Goal: Check status: Check status

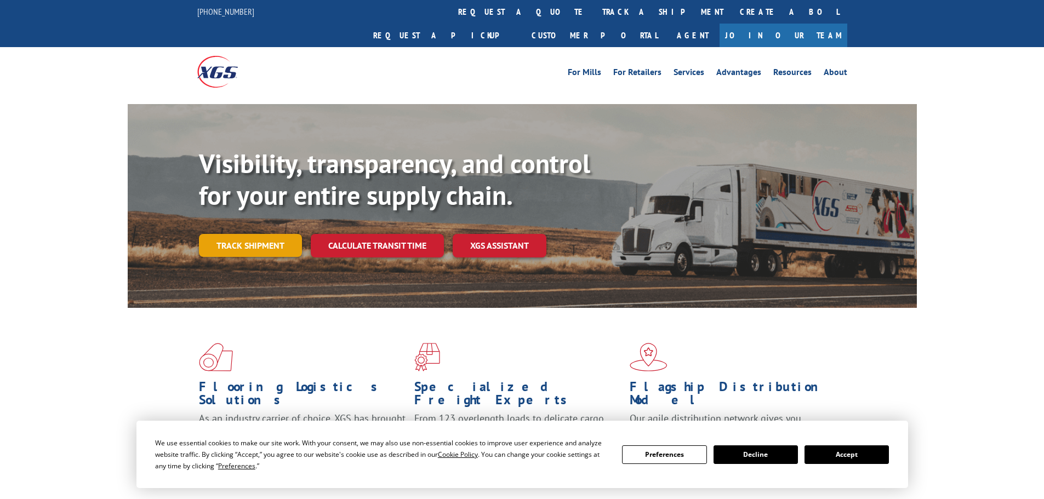
click at [255, 234] on link "Track shipment" at bounding box center [250, 245] width 103 height 23
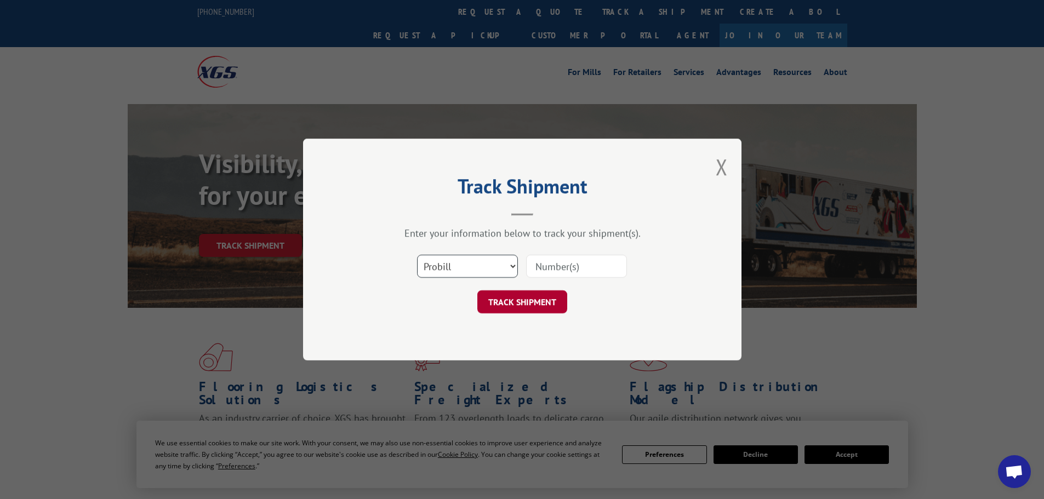
scroll to position [210, 0]
click at [499, 263] on select "Select category... Probill BOL PO" at bounding box center [467, 266] width 101 height 23
select select "bol"
click at [417, 255] on select "Select category... Probill BOL PO" at bounding box center [467, 266] width 101 height 23
paste input "AA04941171"
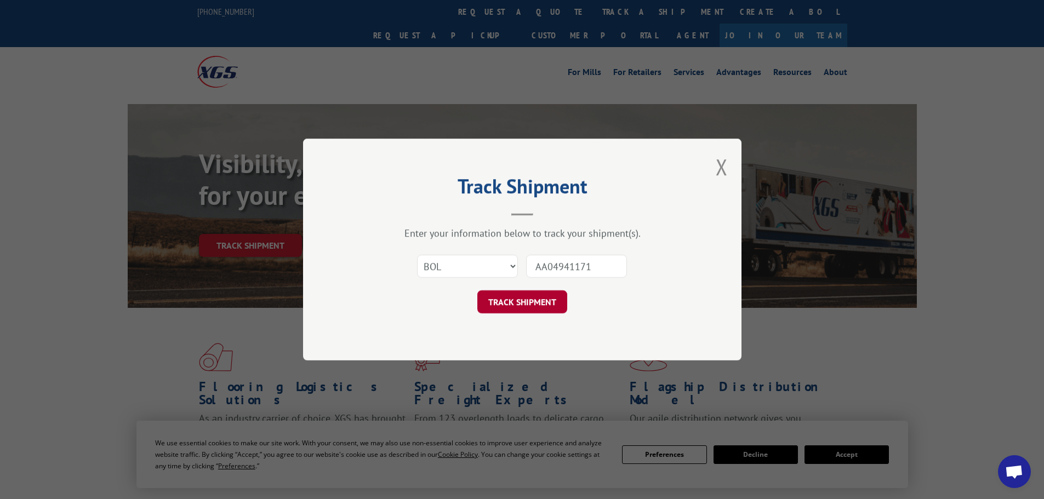
type input "AA04941171"
click at [527, 303] on button "TRACK SHIPMENT" at bounding box center [522, 301] width 90 height 23
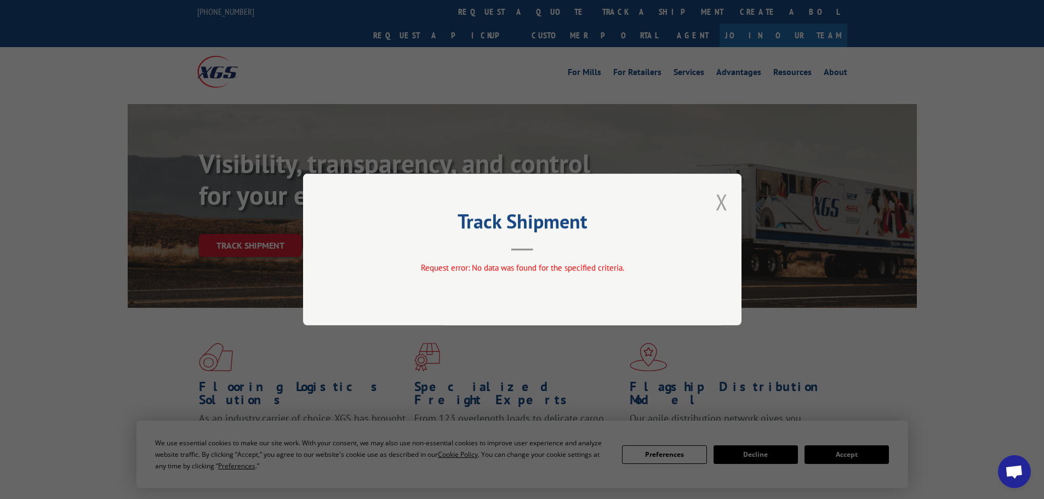
click at [720, 201] on button "Close modal" at bounding box center [722, 201] width 12 height 29
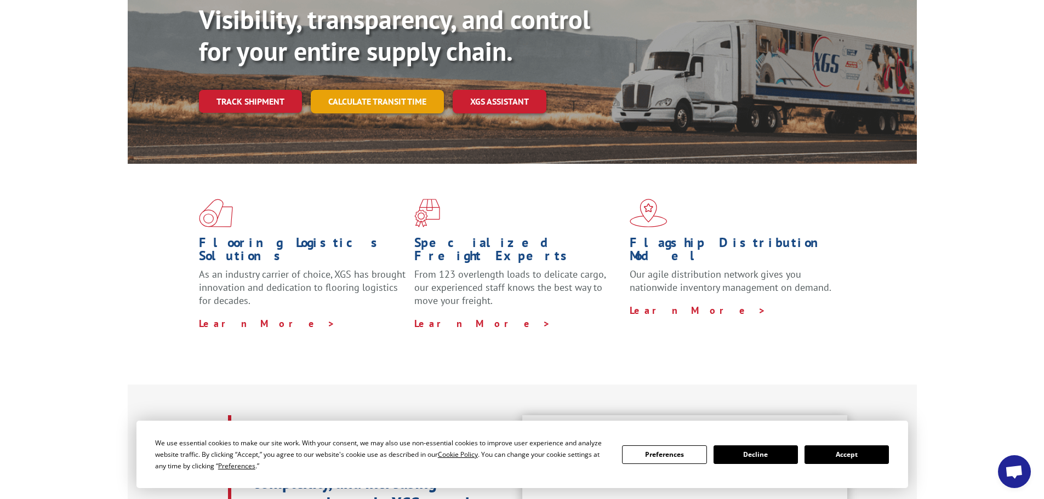
scroll to position [0, 0]
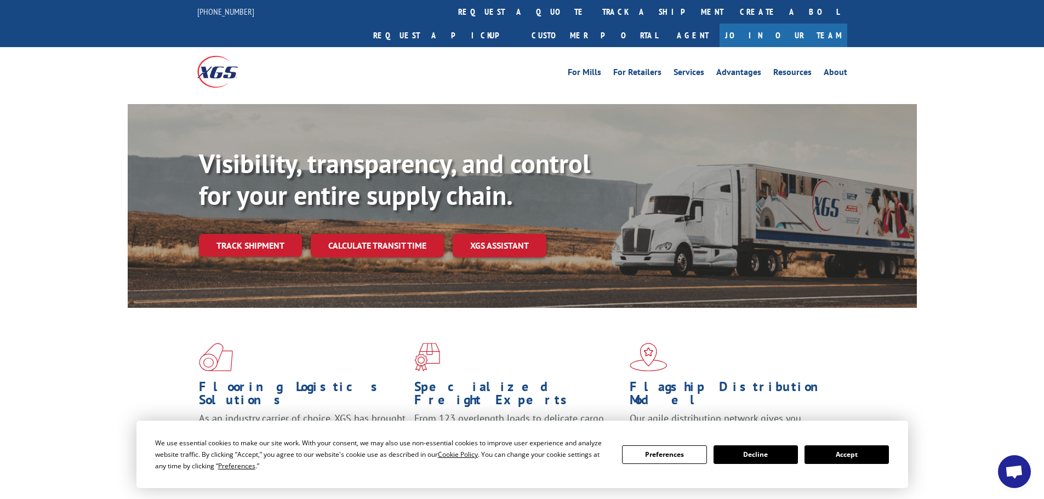
click at [765, 458] on button "Decline" at bounding box center [756, 455] width 84 height 19
click at [255, 234] on link "Track shipment" at bounding box center [250, 245] width 103 height 23
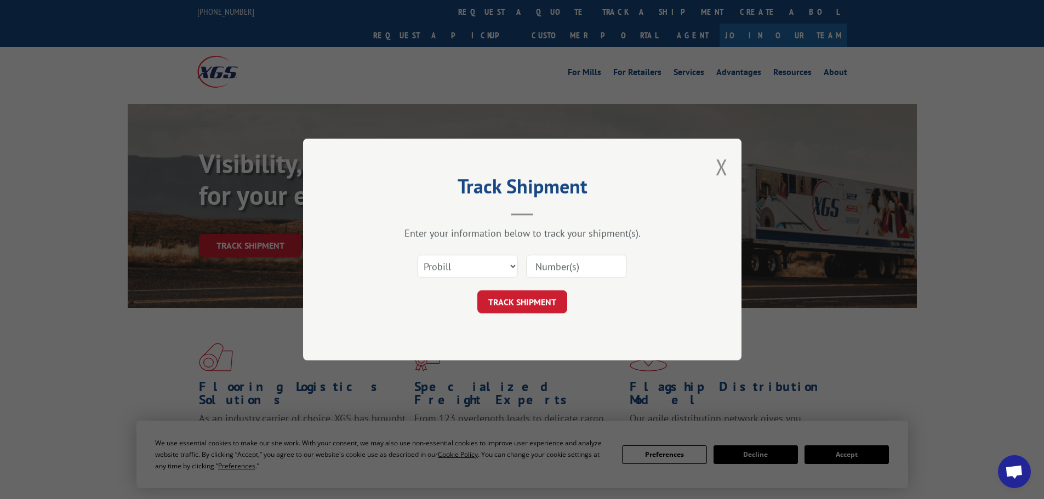
paste input "17027493"
type input "17027493"
click at [529, 304] on button "TRACK SHIPMENT" at bounding box center [522, 301] width 90 height 23
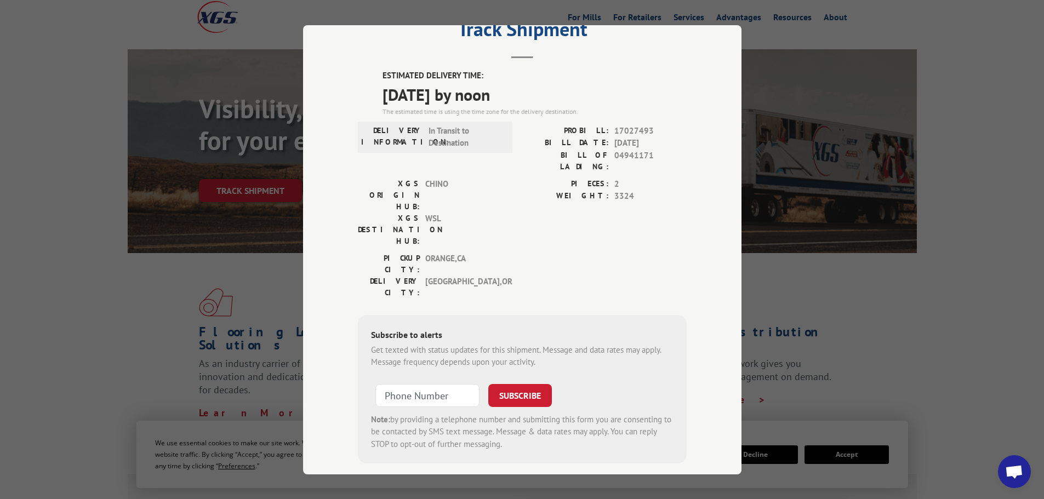
scroll to position [0, 0]
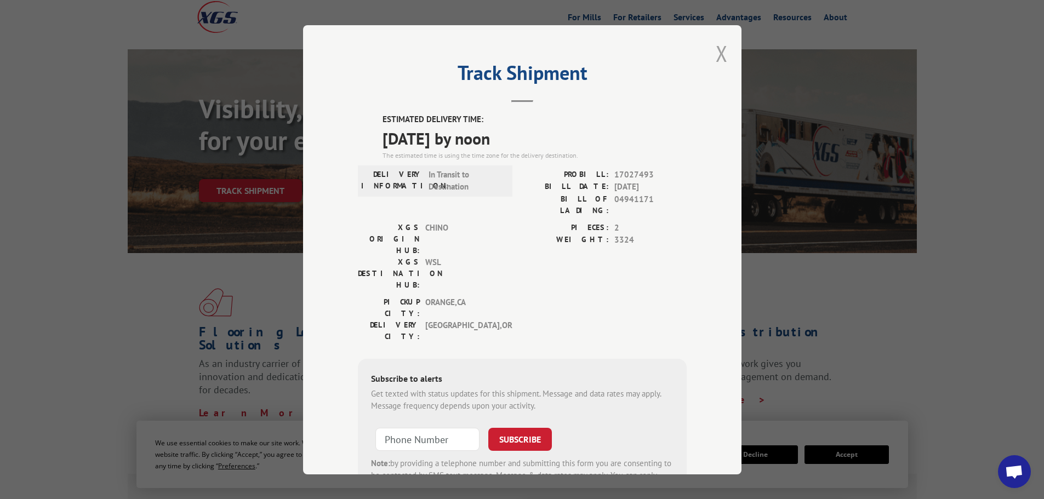
click at [721, 58] on button "Close modal" at bounding box center [722, 53] width 12 height 29
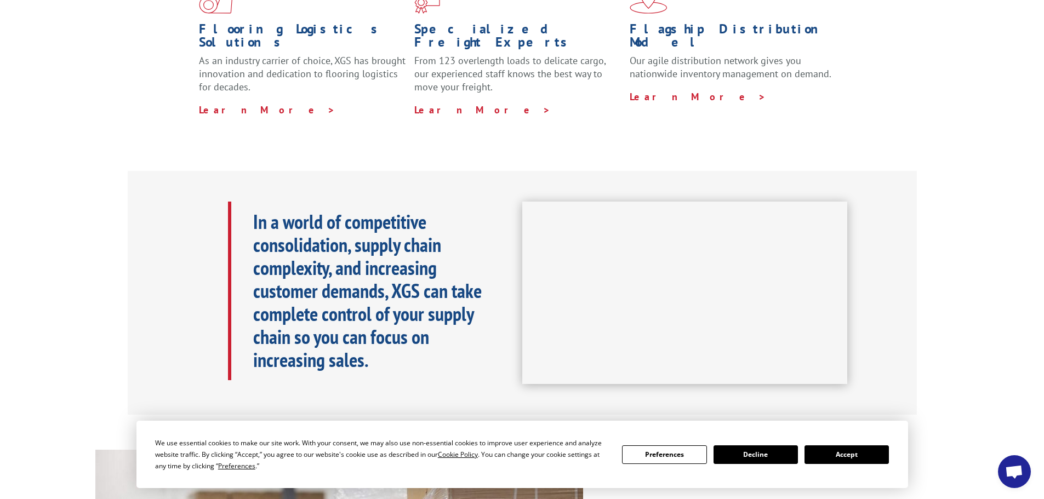
scroll to position [384, 0]
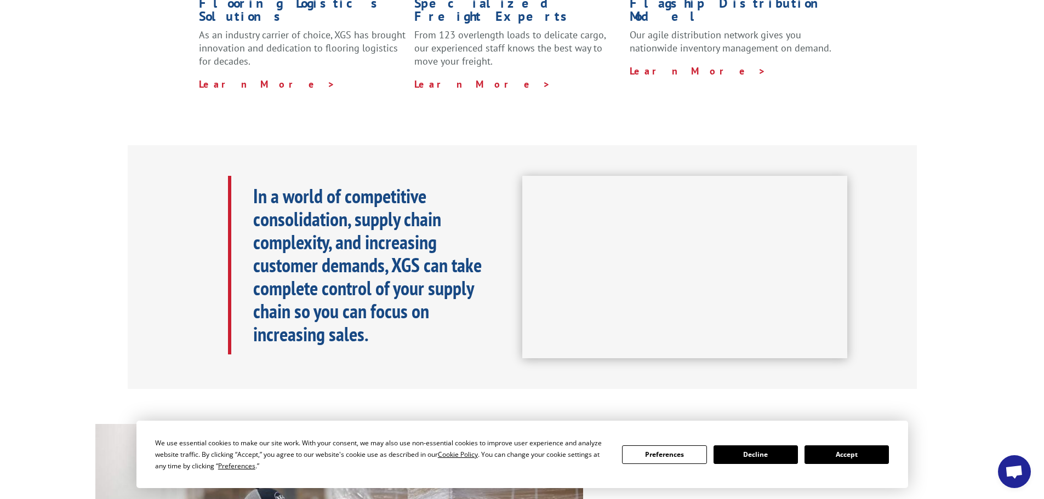
click at [746, 459] on button "Decline" at bounding box center [756, 455] width 84 height 19
